Goal: Task Accomplishment & Management: Complete application form

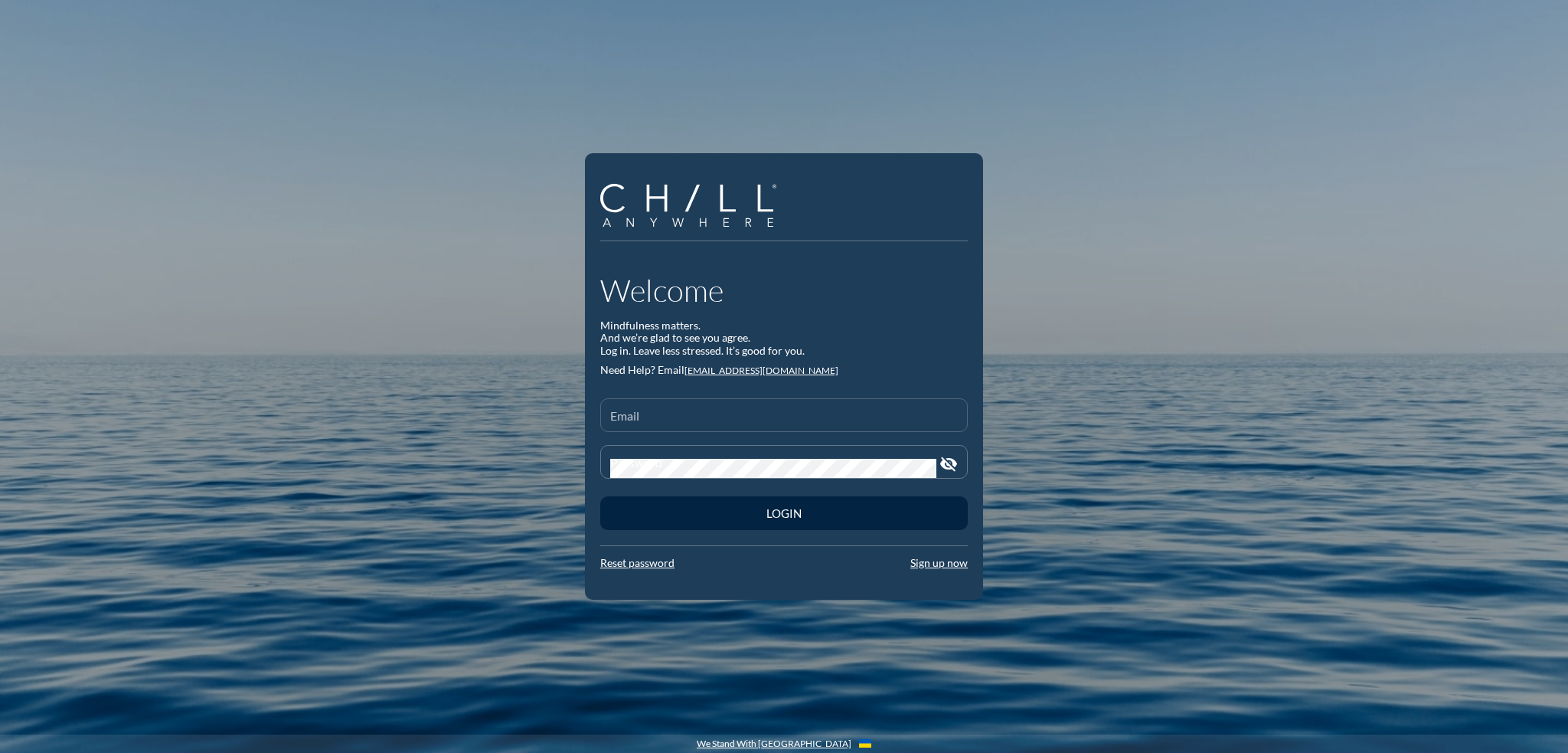
click at [639, 412] on input "Email" at bounding box center [784, 421] width 348 height 19
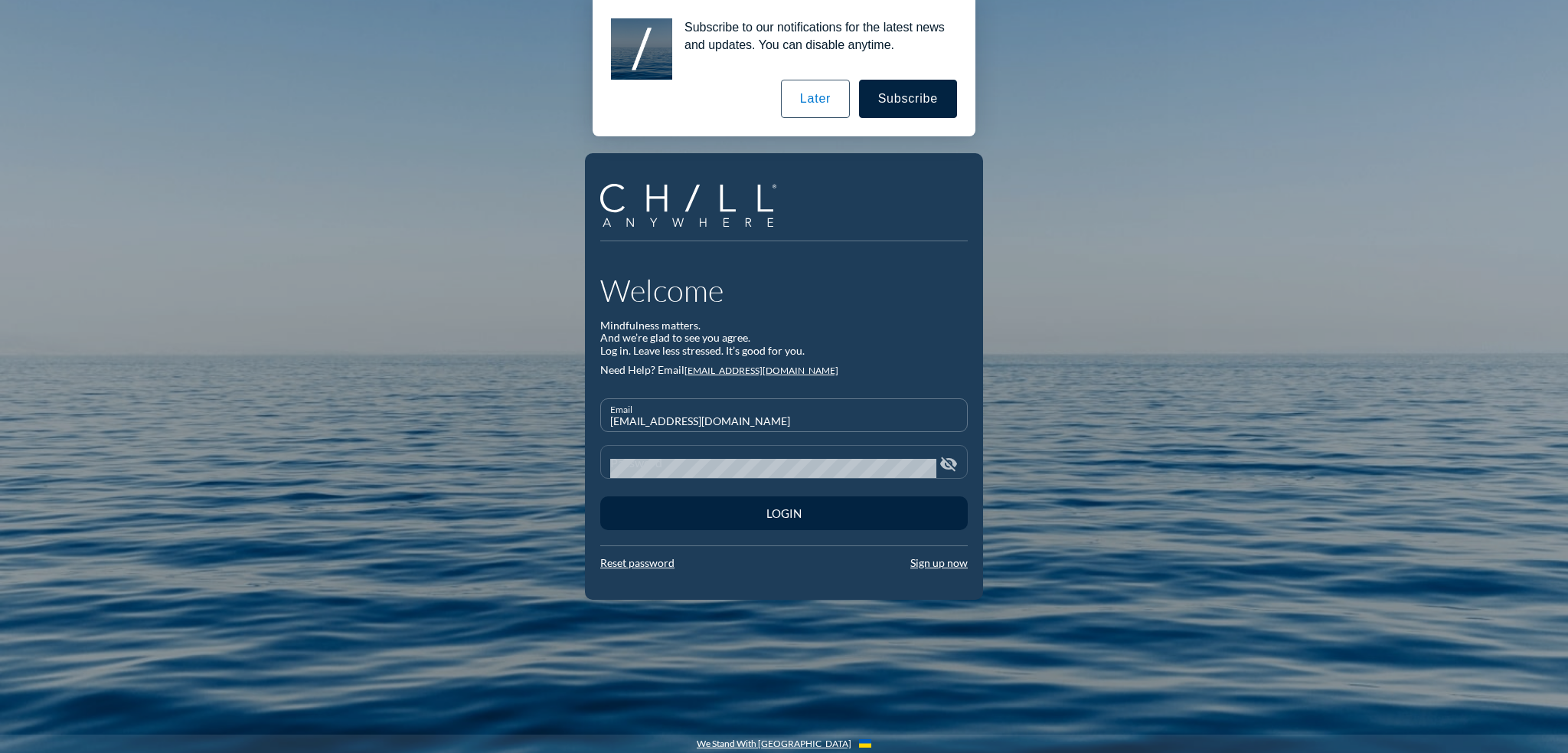
type input "[EMAIL_ADDRESS][DOMAIN_NAME]"
click at [600, 496] on button "Login" at bounding box center [783, 513] width 368 height 34
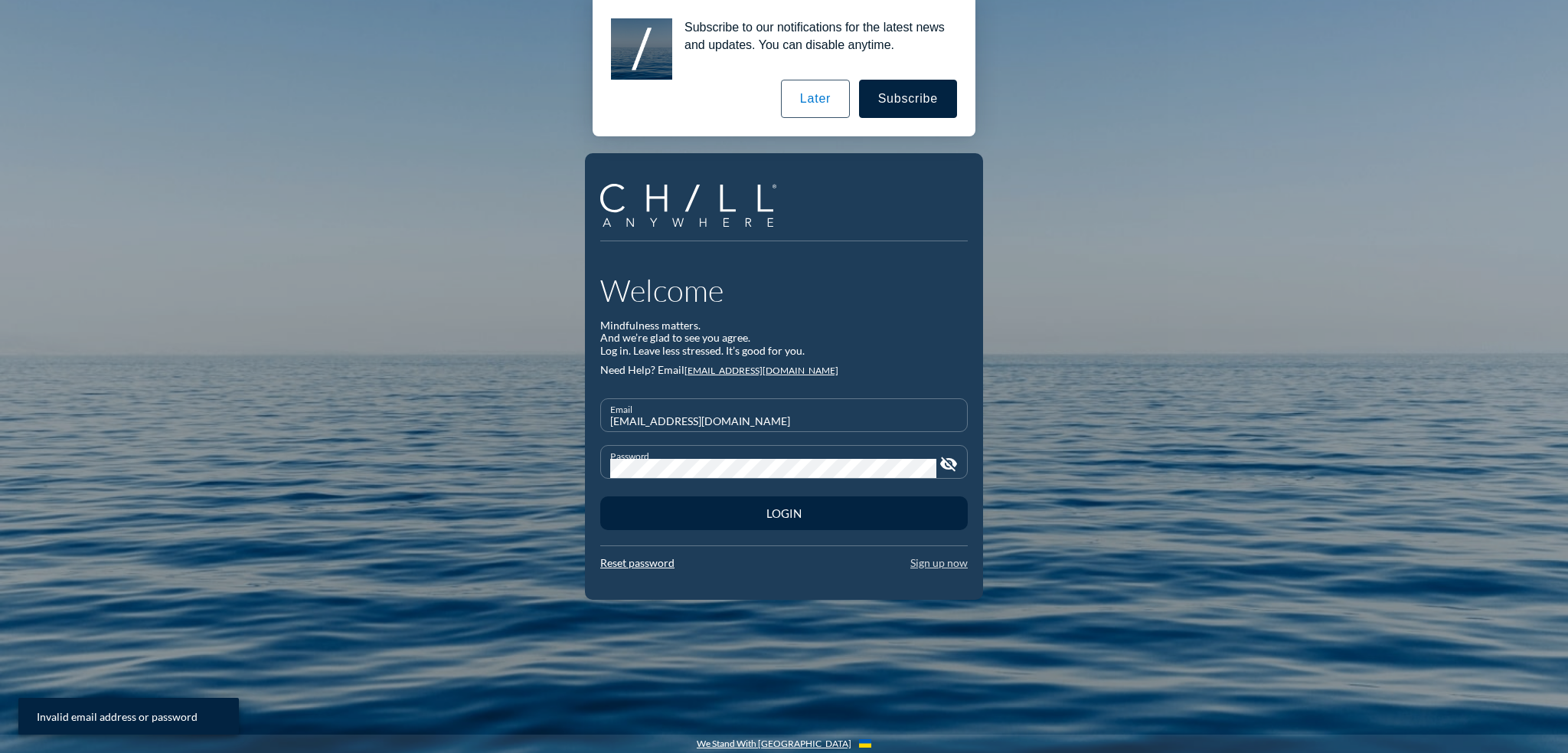
click at [946, 563] on link "Sign up now" at bounding box center [938, 562] width 57 height 13
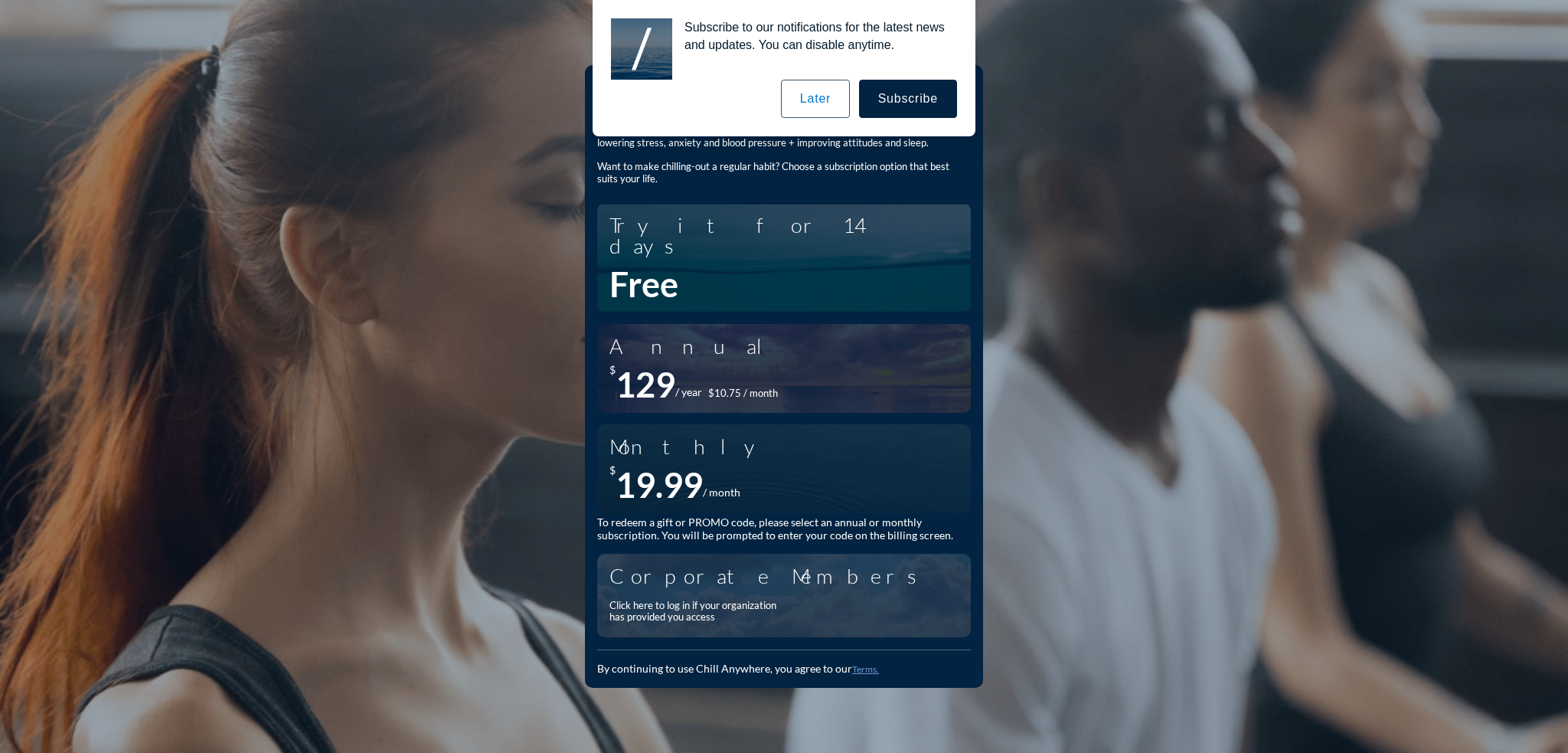
click at [814, 106] on button "Later" at bounding box center [815, 98] width 69 height 39
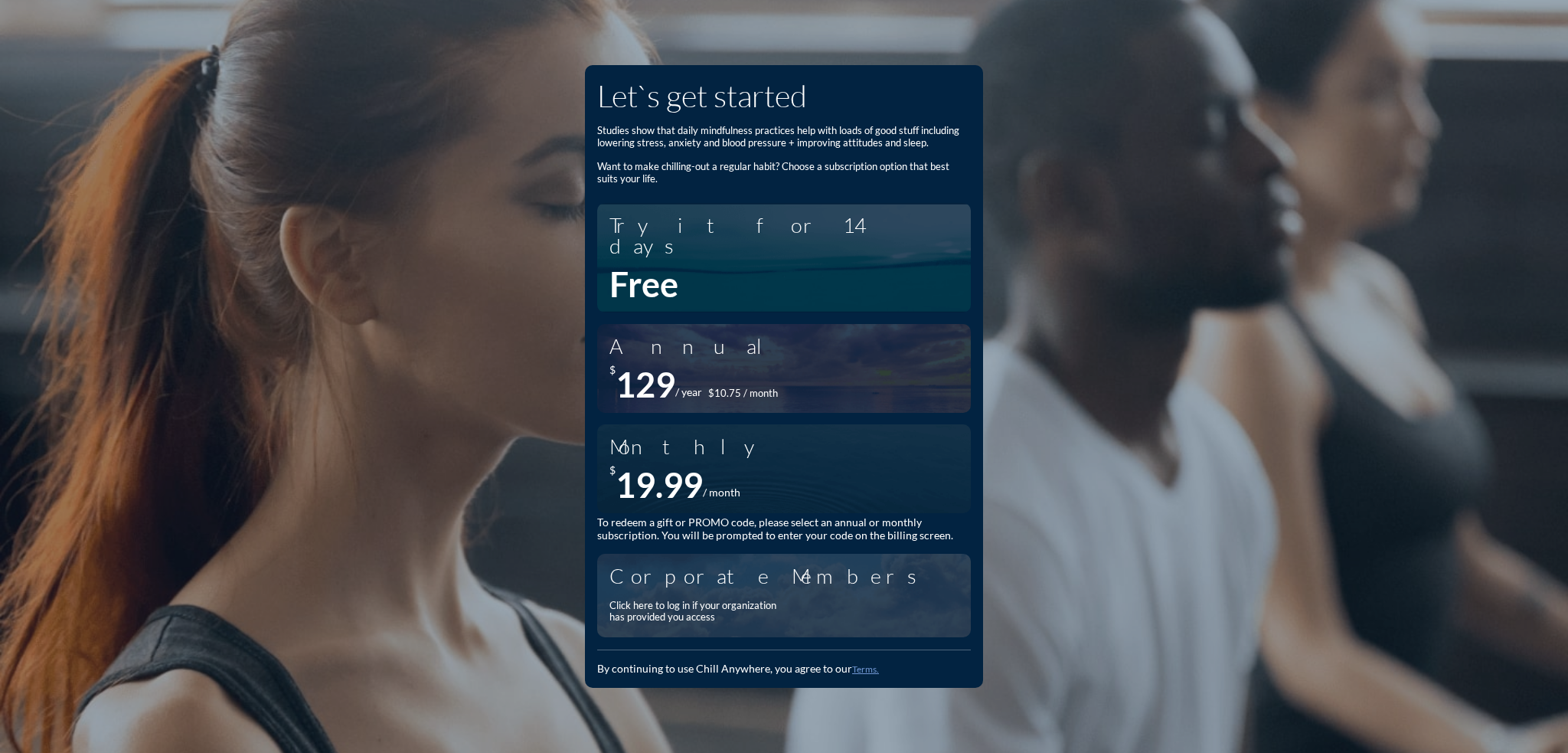
click at [720, 582] on div "Corporate Members Click here to log in if your organization has provided you ac…" at bounding box center [777, 595] width 335 height 69
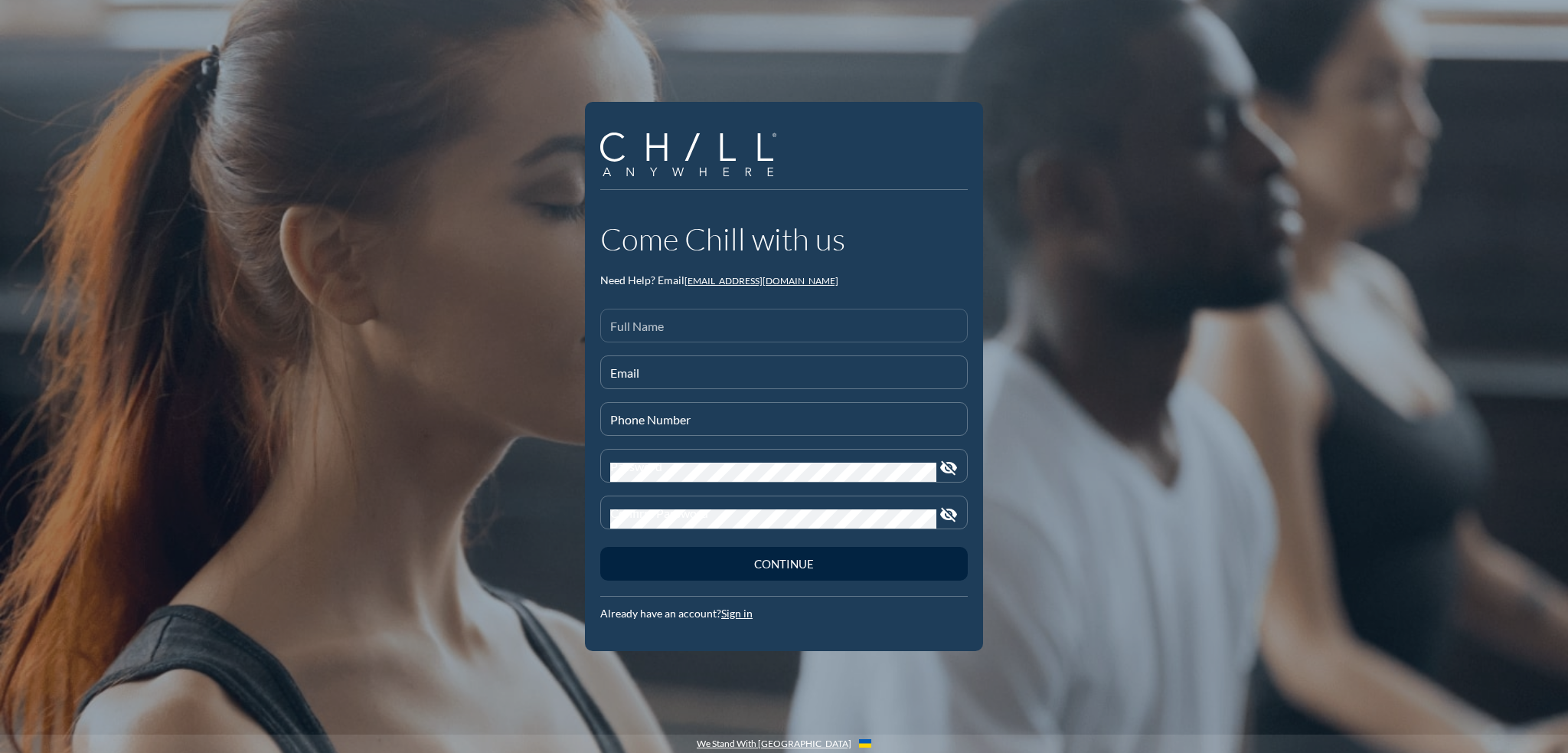
click at [644, 324] on input "Full Name" at bounding box center [784, 332] width 348 height 19
type input "[PERSON_NAME]"
click at [631, 379] on input "Email" at bounding box center [784, 379] width 348 height 19
type input "[EMAIL_ADDRESS][DOMAIN_NAME]"
click at [695, 421] on input "Phone Number" at bounding box center [784, 425] width 348 height 19
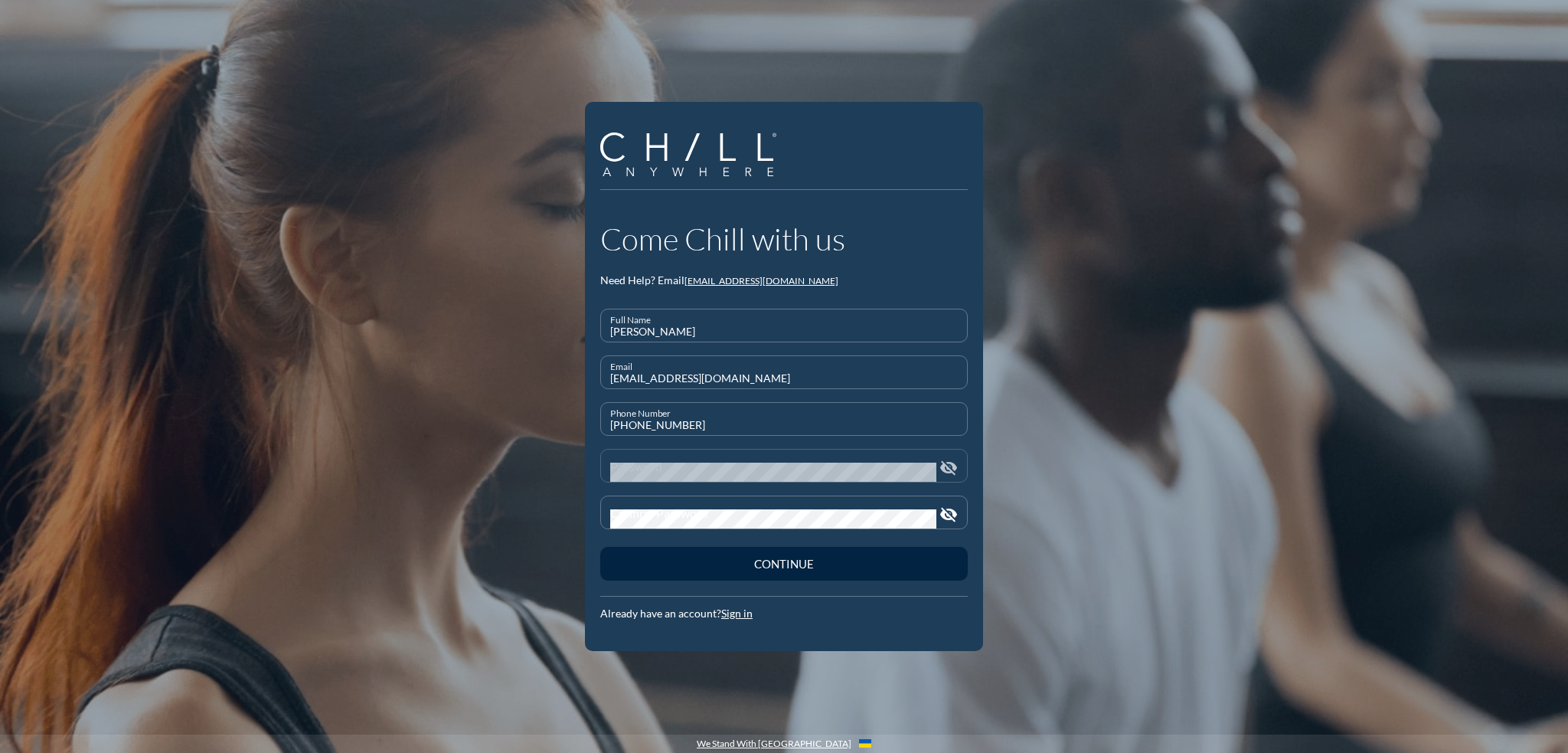
type input "[PHONE_NUMBER]"
click at [622, 459] on div "Password" at bounding box center [773, 466] width 326 height 32
click at [600, 547] on button "Continue" at bounding box center [783, 563] width 368 height 34
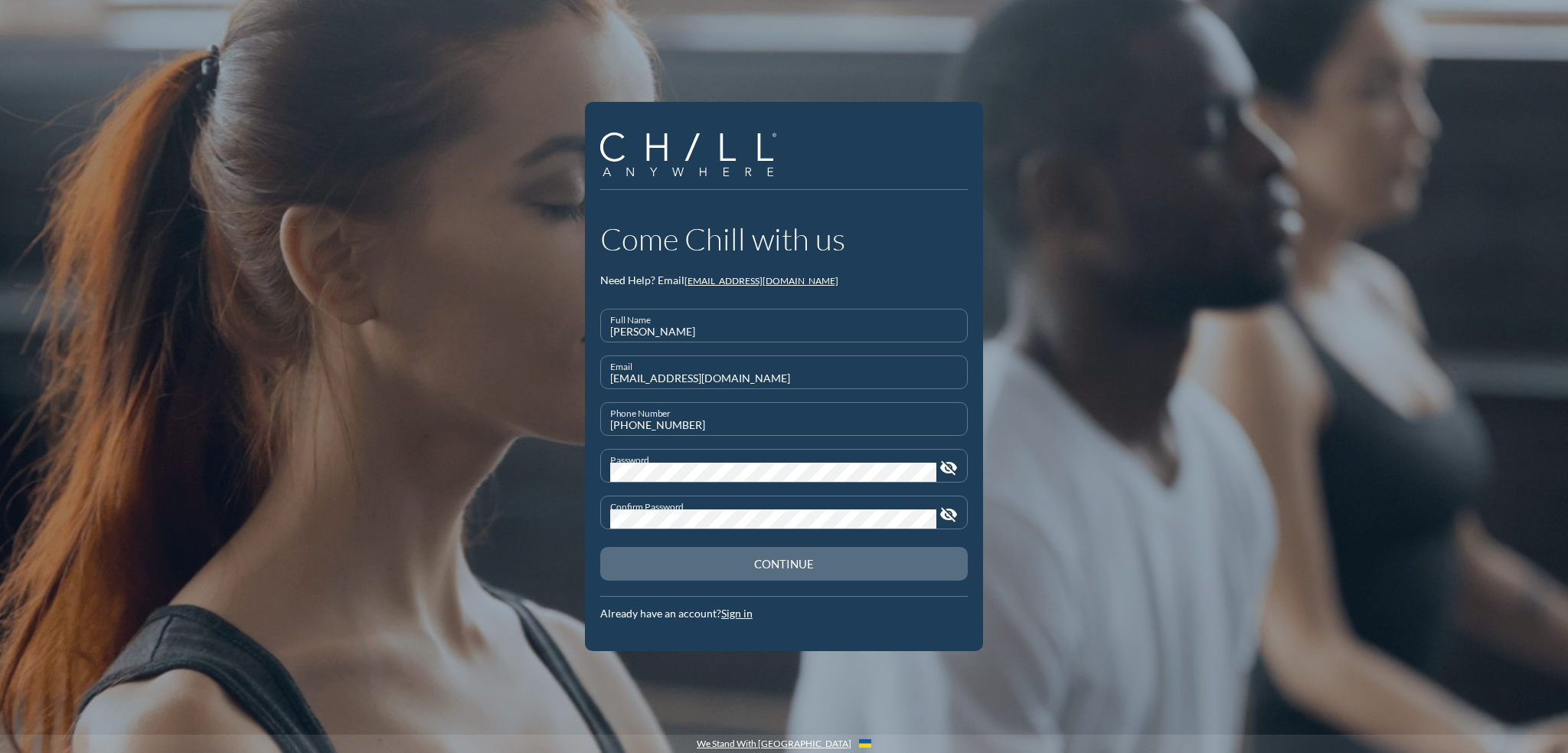
drag, startPoint x: 712, startPoint y: 562, endPoint x: 713, endPoint y: 554, distance: 8.1
click at [712, 561] on div "Continue" at bounding box center [783, 564] width 314 height 14
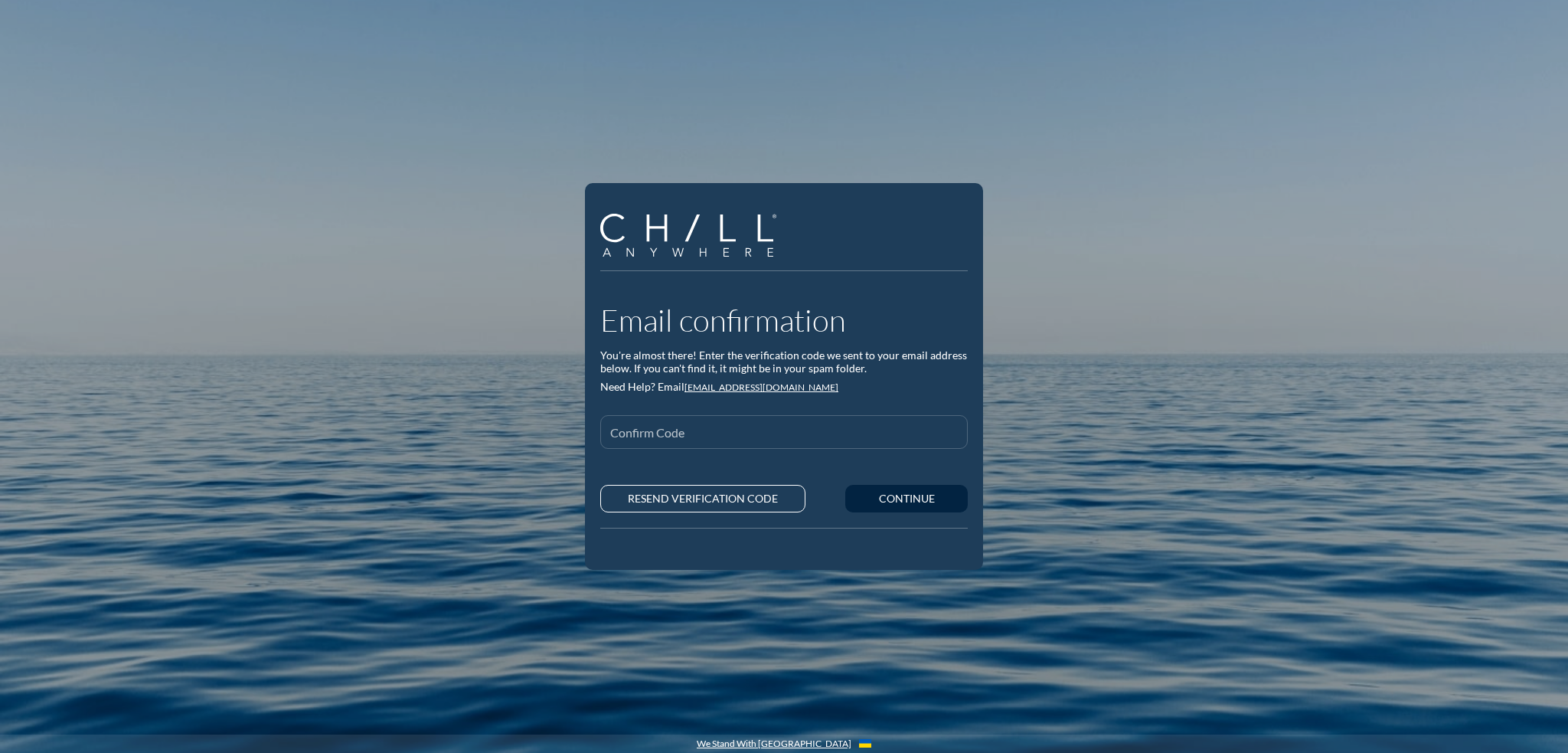
click at [650, 432] on input "Confirm Code" at bounding box center [784, 439] width 348 height 19
click at [625, 422] on div "Confirm Code" at bounding box center [784, 431] width 348 height 32
type input "4708"
click at [864, 497] on button "Continue" at bounding box center [907, 500] width 123 height 28
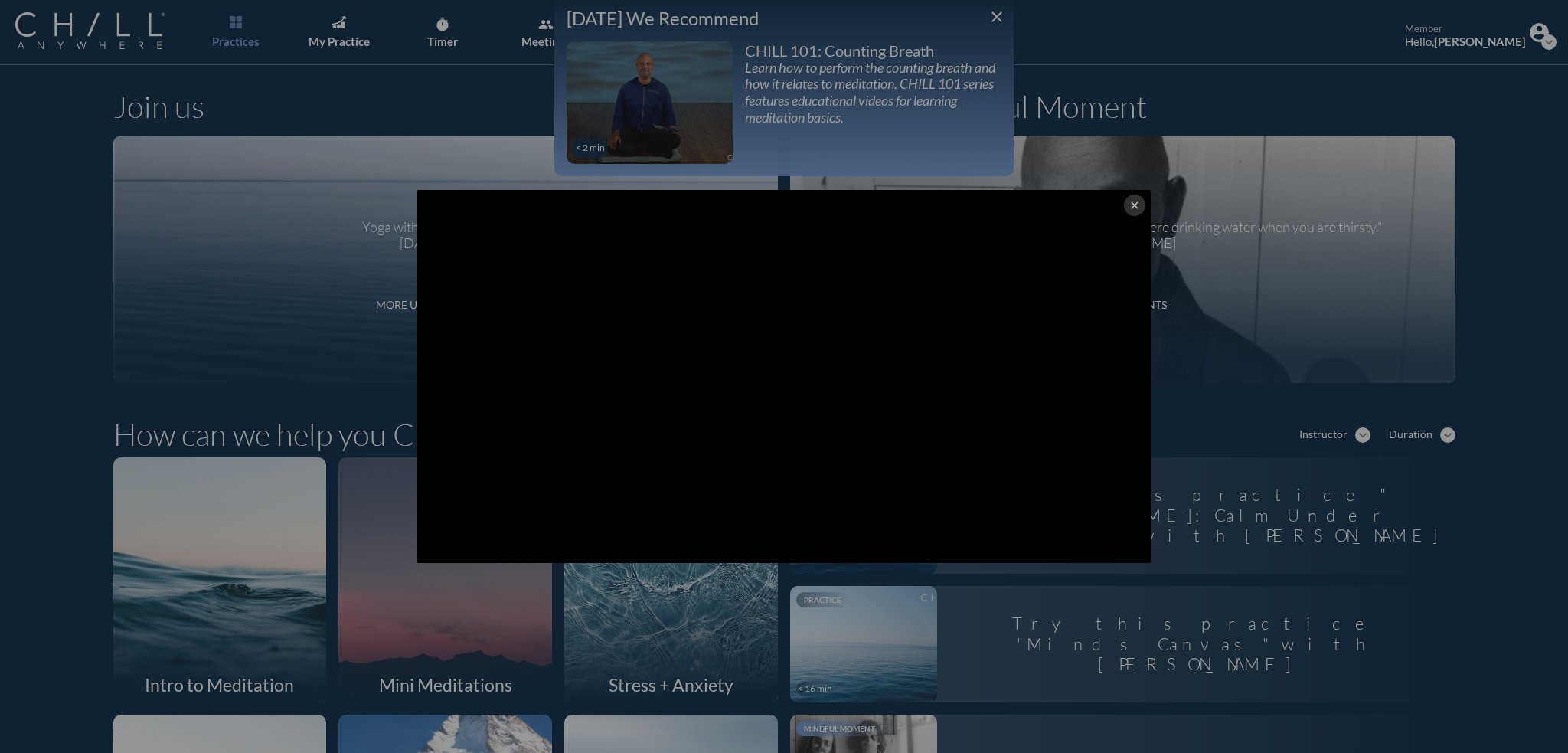
click at [1128, 205] on icon "close" at bounding box center [1134, 206] width 13 height 13
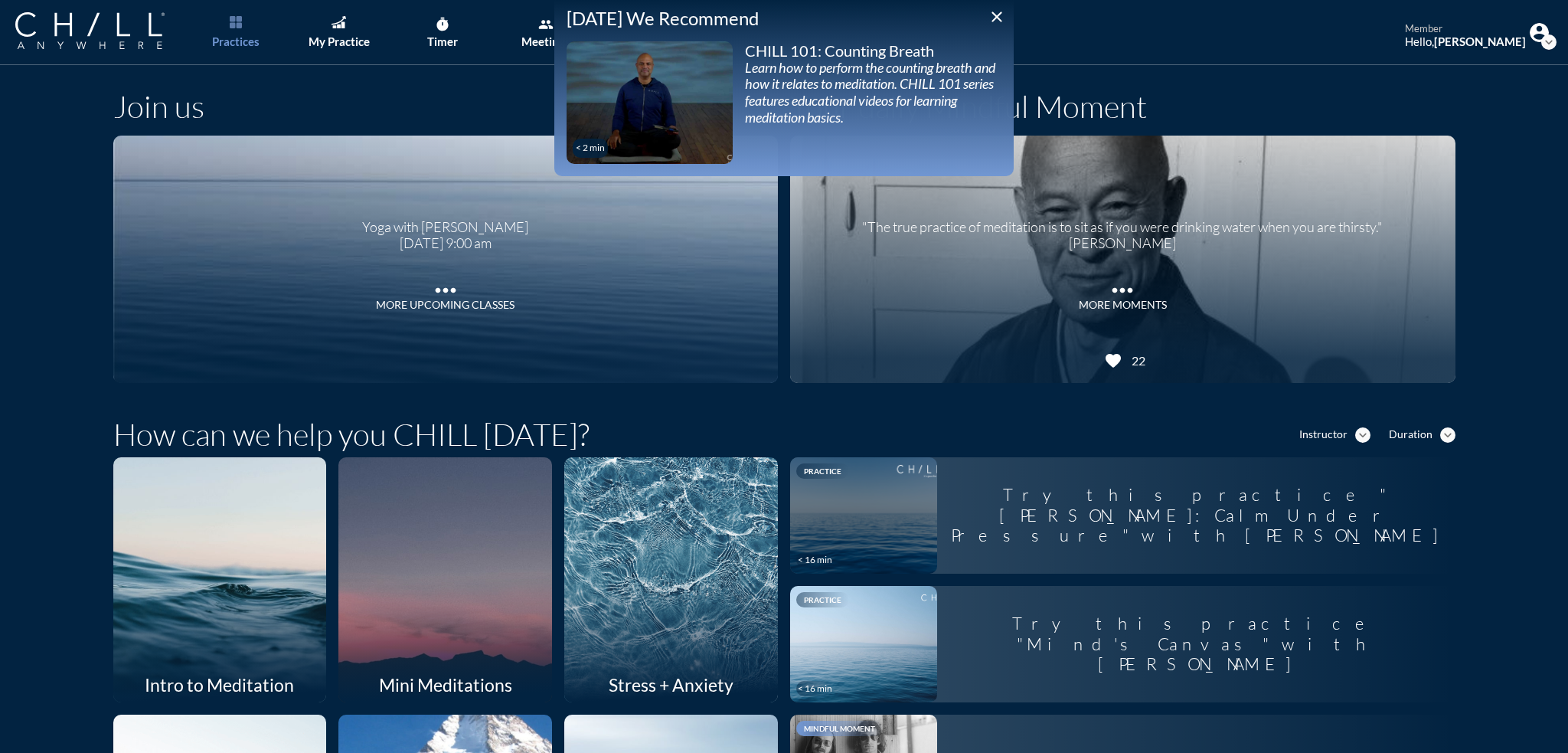
click at [1001, 17] on icon "close" at bounding box center [997, 17] width 18 height 18
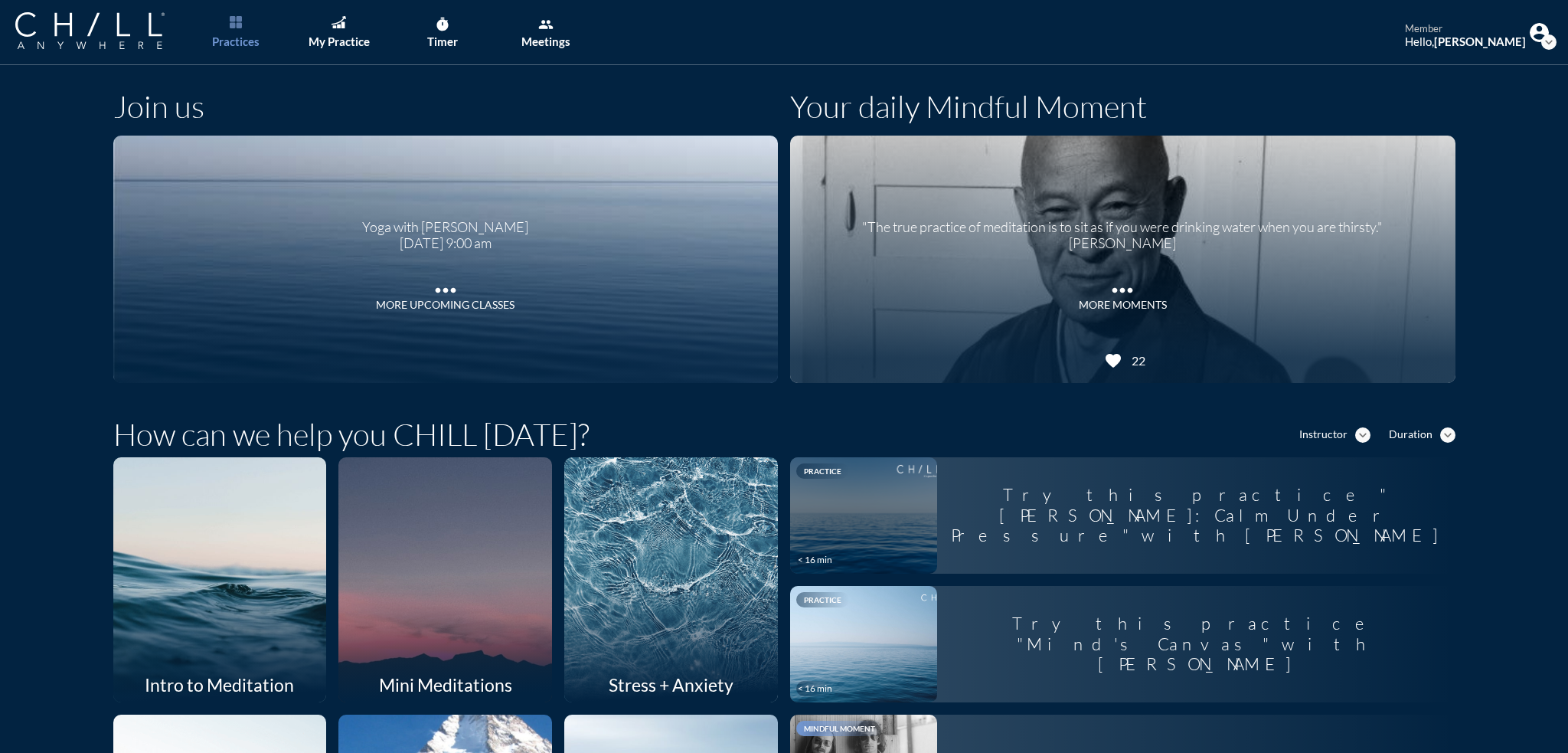
click at [401, 256] on div "Yoga with [PERSON_NAME] [DATE] 9:00 am more_horiz More Upcoming Classes" at bounding box center [446, 259] width 205 height 135
click at [547, 38] on div "Meetings" at bounding box center [545, 42] width 49 height 14
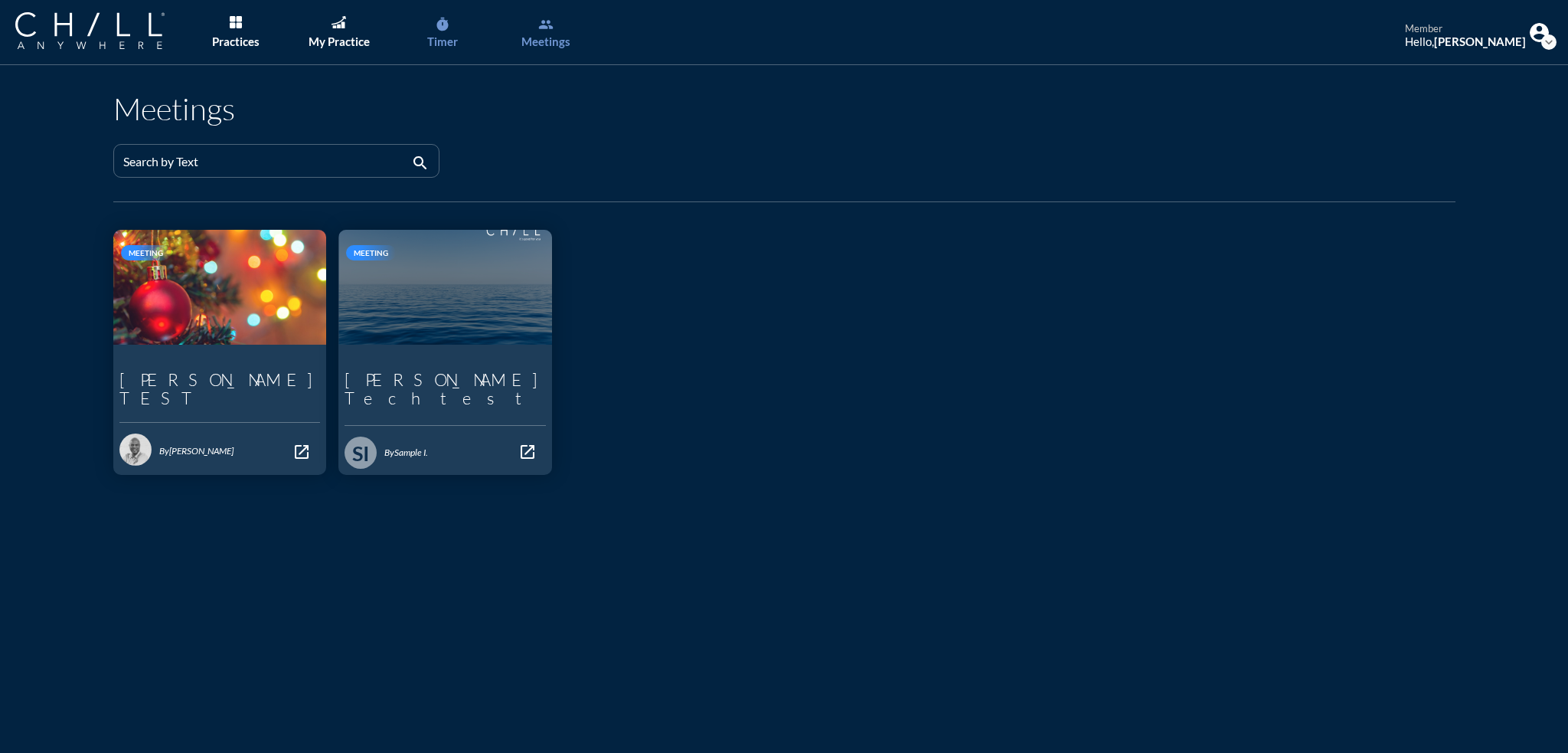
click at [441, 33] on link "timer Timer" at bounding box center [442, 32] width 80 height 65
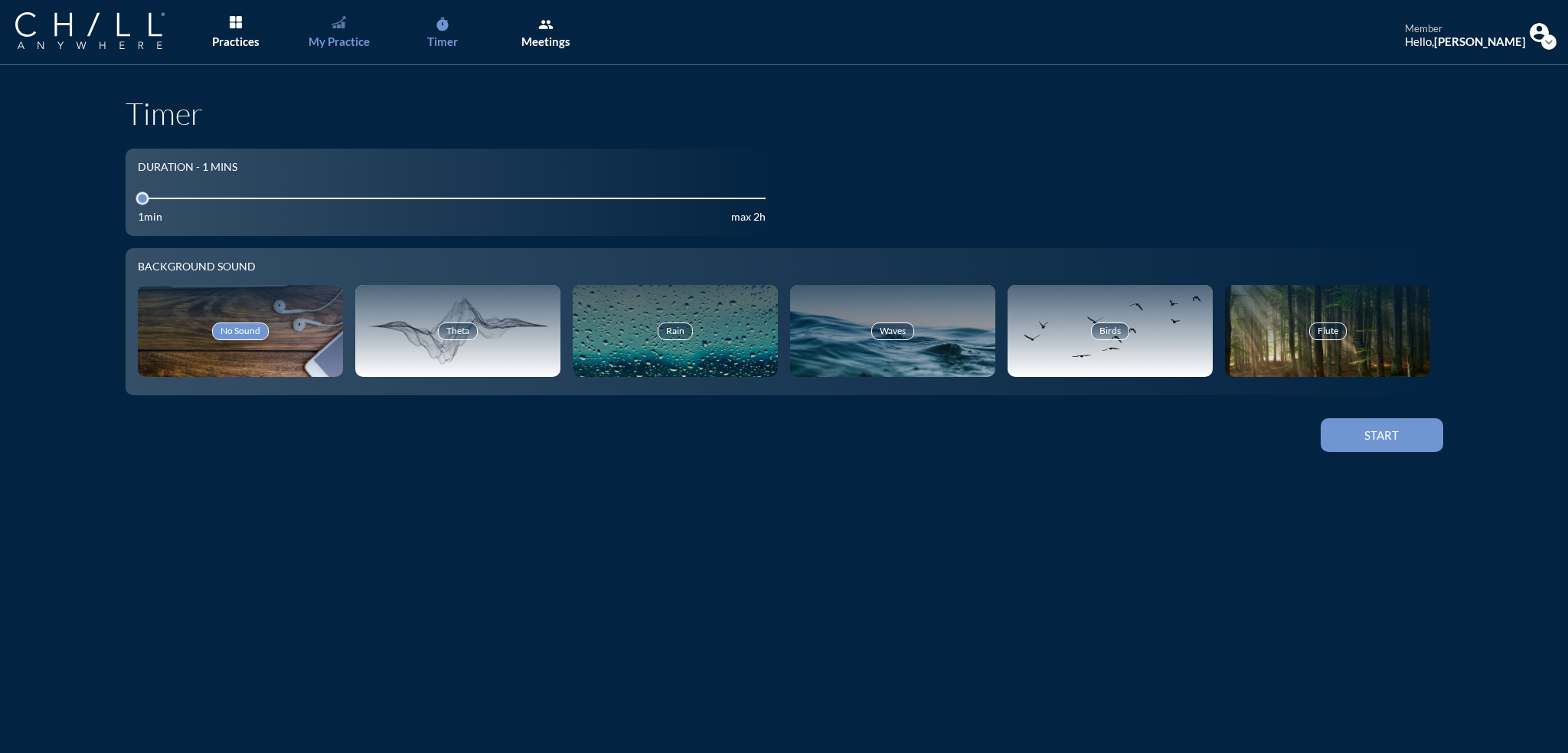
click at [350, 39] on div "My Practice" at bounding box center [339, 42] width 61 height 14
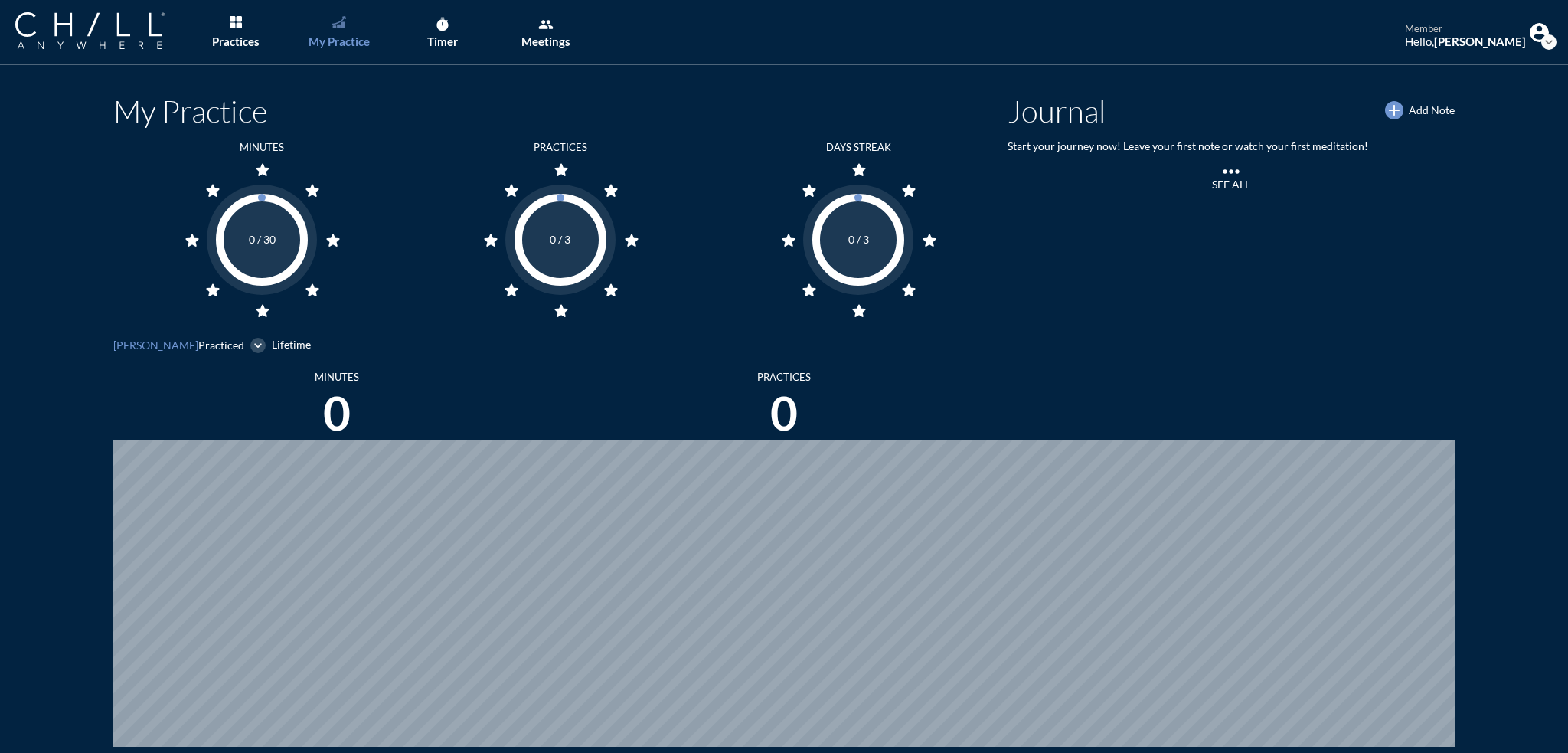
scroll to position [753, 1555]
click at [246, 44] on div "Practices" at bounding box center [235, 42] width 47 height 14
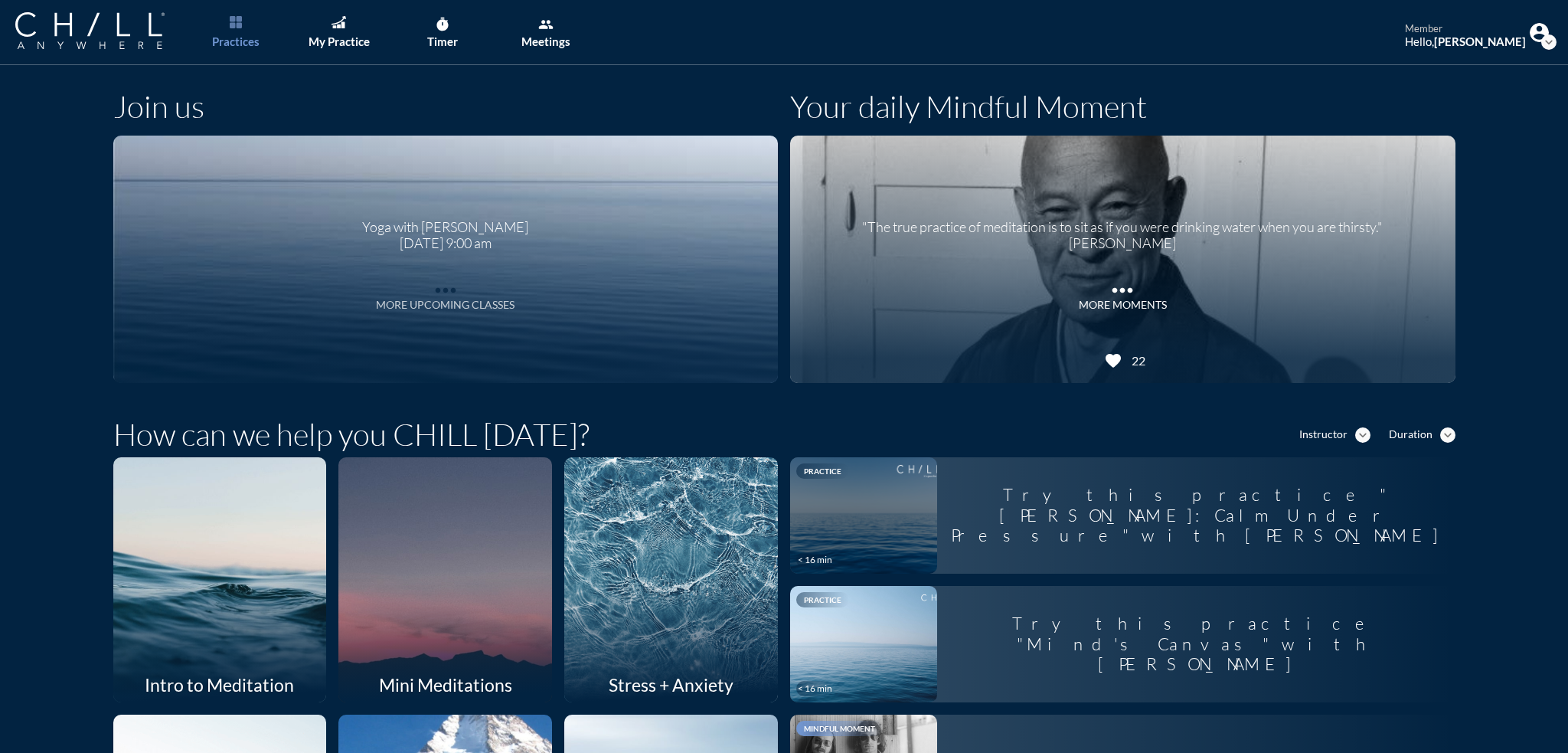
click at [460, 296] on div "more_horiz More Upcoming Classes" at bounding box center [446, 293] width 139 height 37
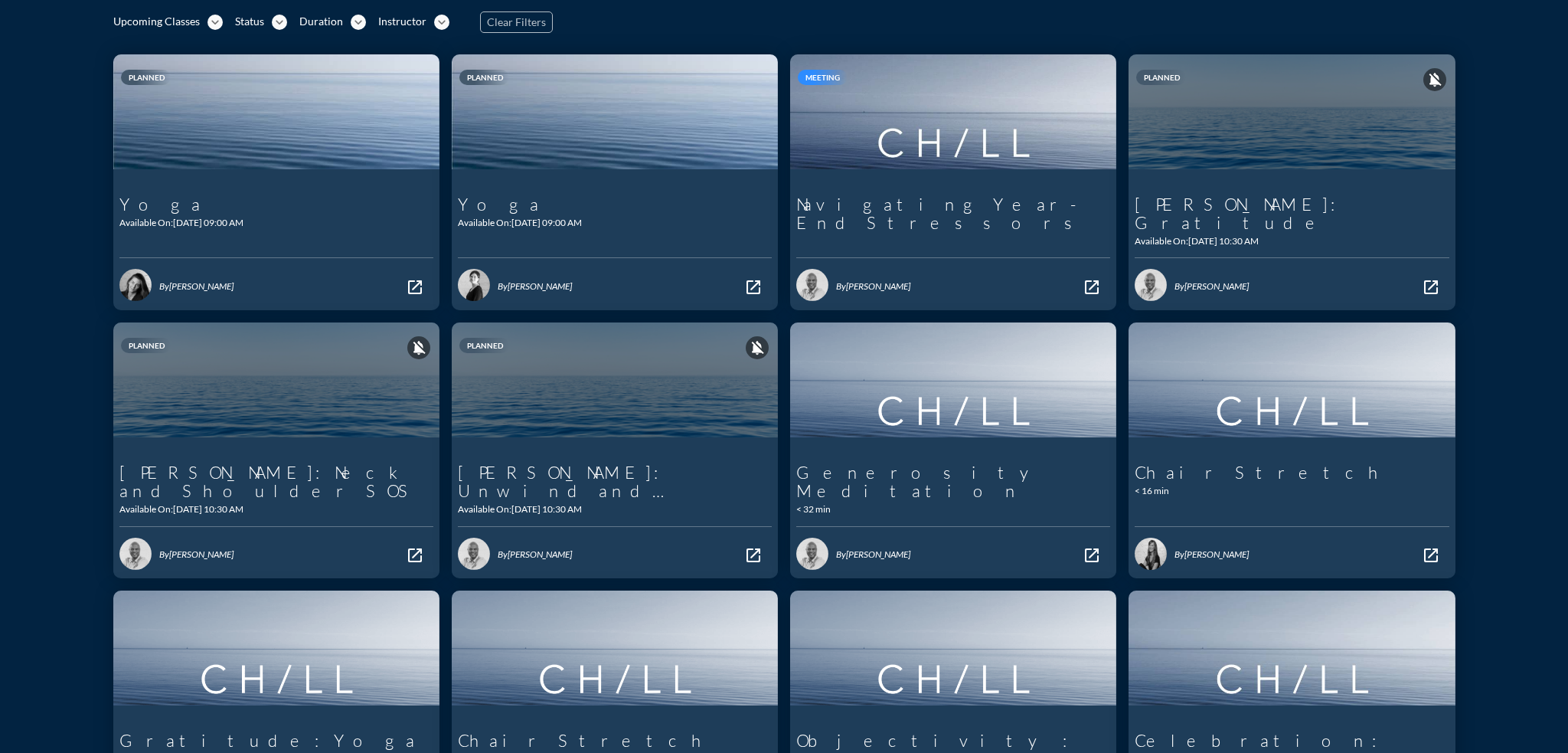
scroll to position [230, 0]
